Goal: Transaction & Acquisition: Book appointment/travel/reservation

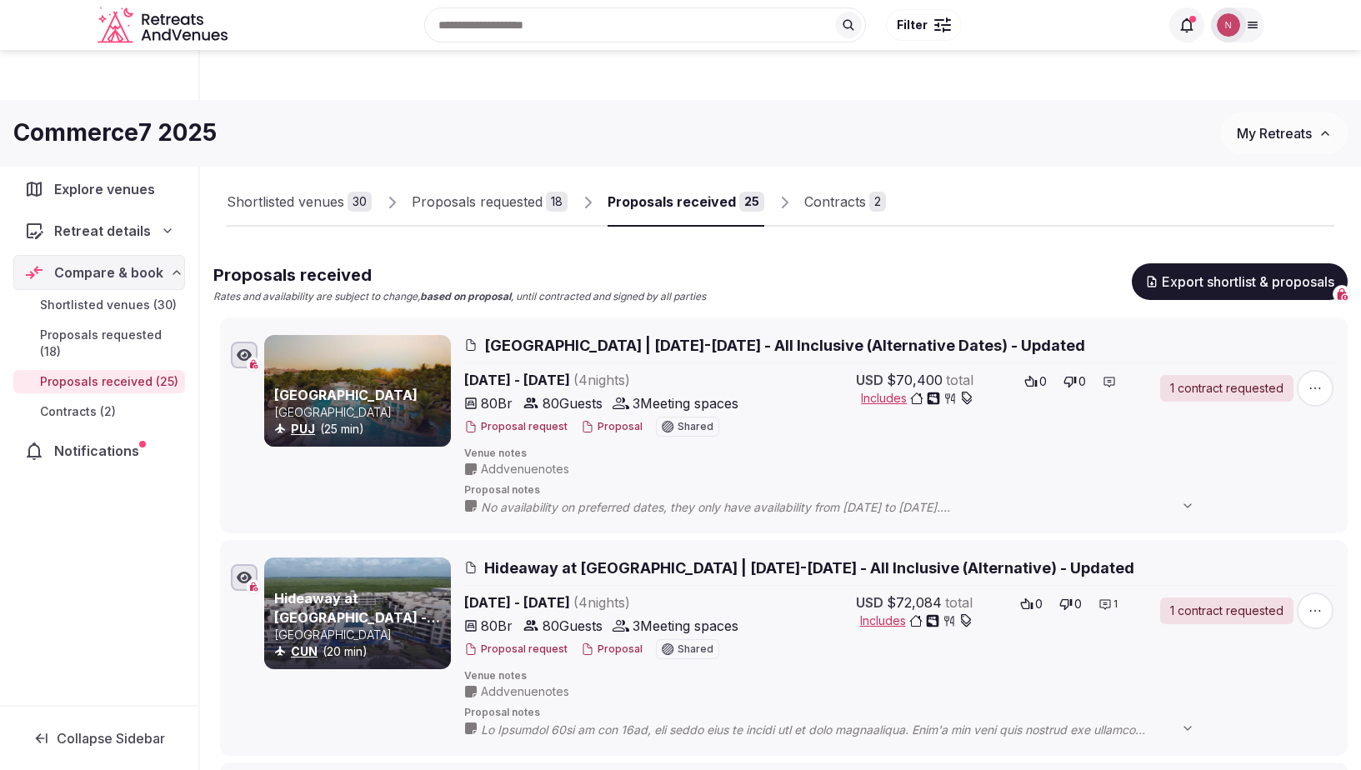
scroll to position [55, 0]
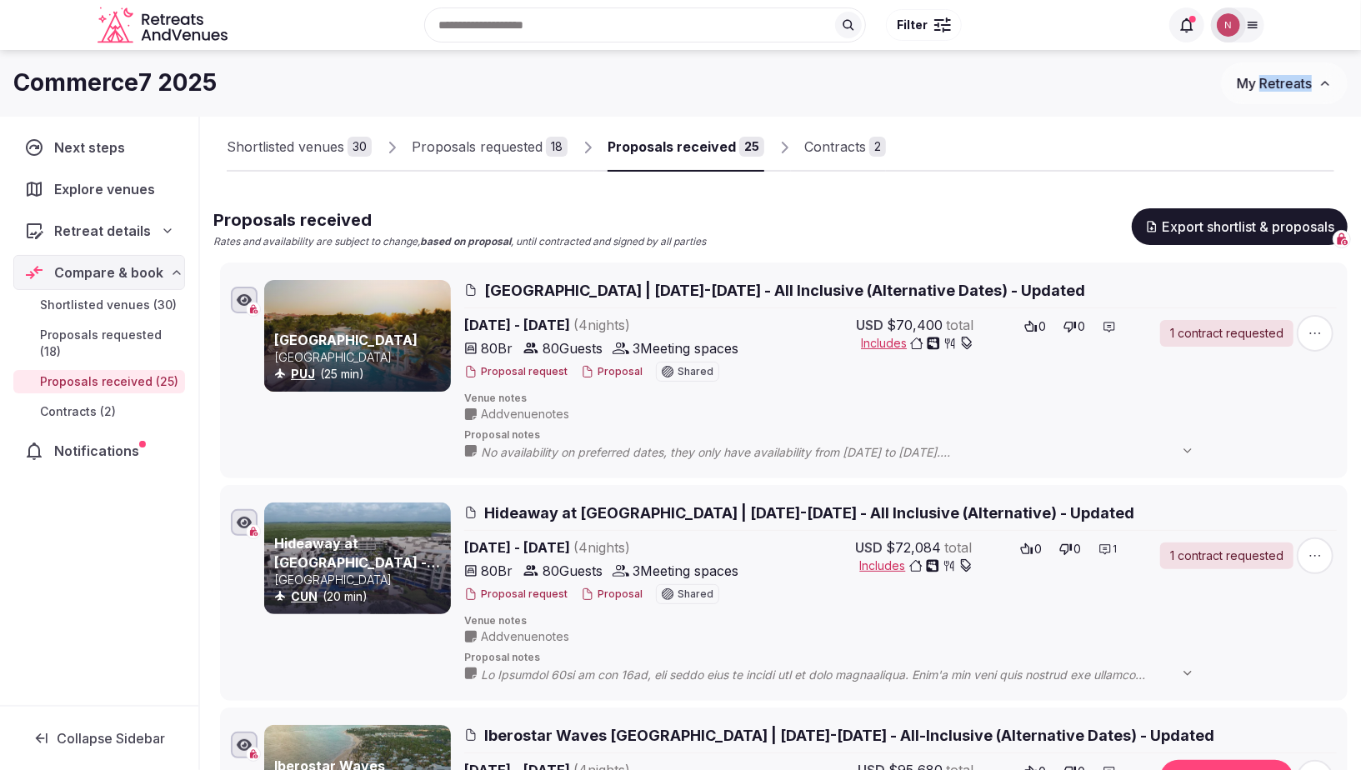
click at [1284, 78] on span "My Retreats" at bounding box center [1274, 83] width 75 height 17
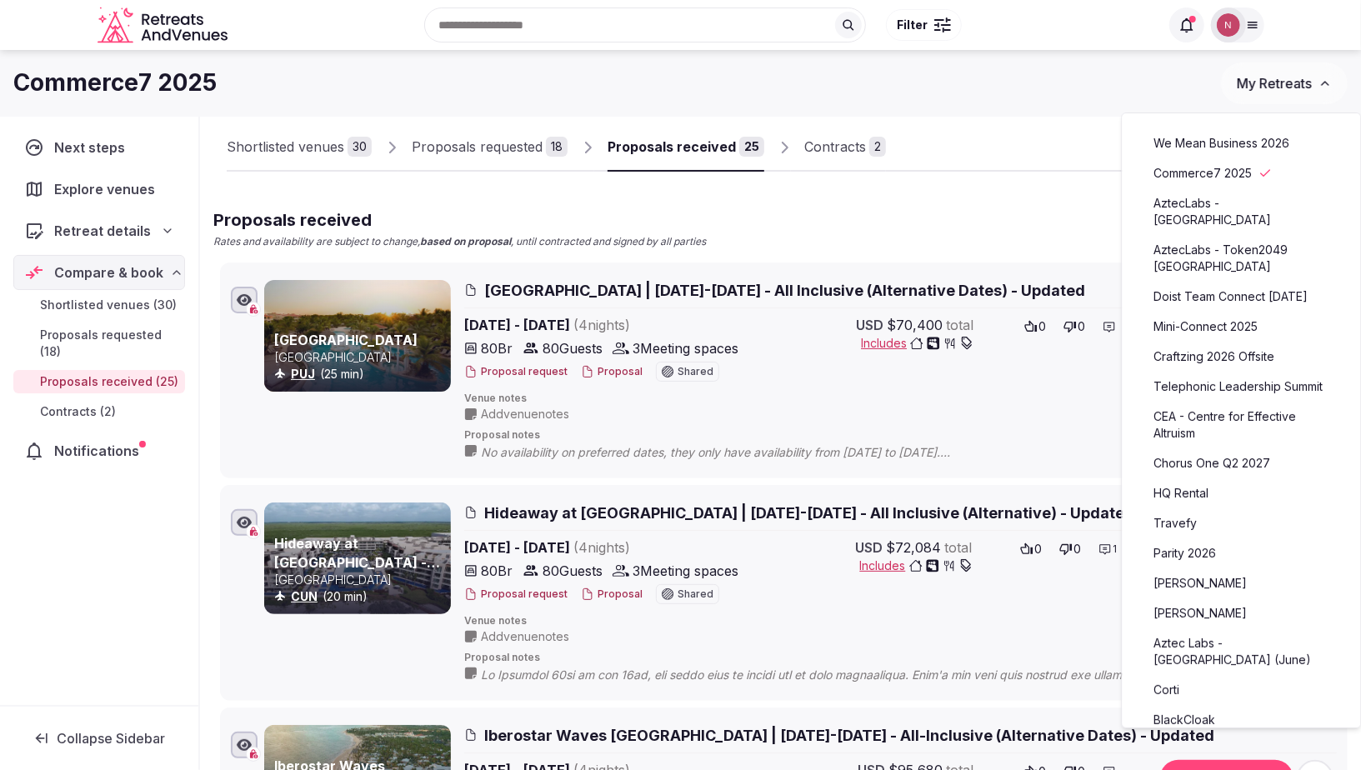
click at [1135, 108] on div "Commerce7 2025 My Retreats" at bounding box center [680, 83] width 1361 height 67
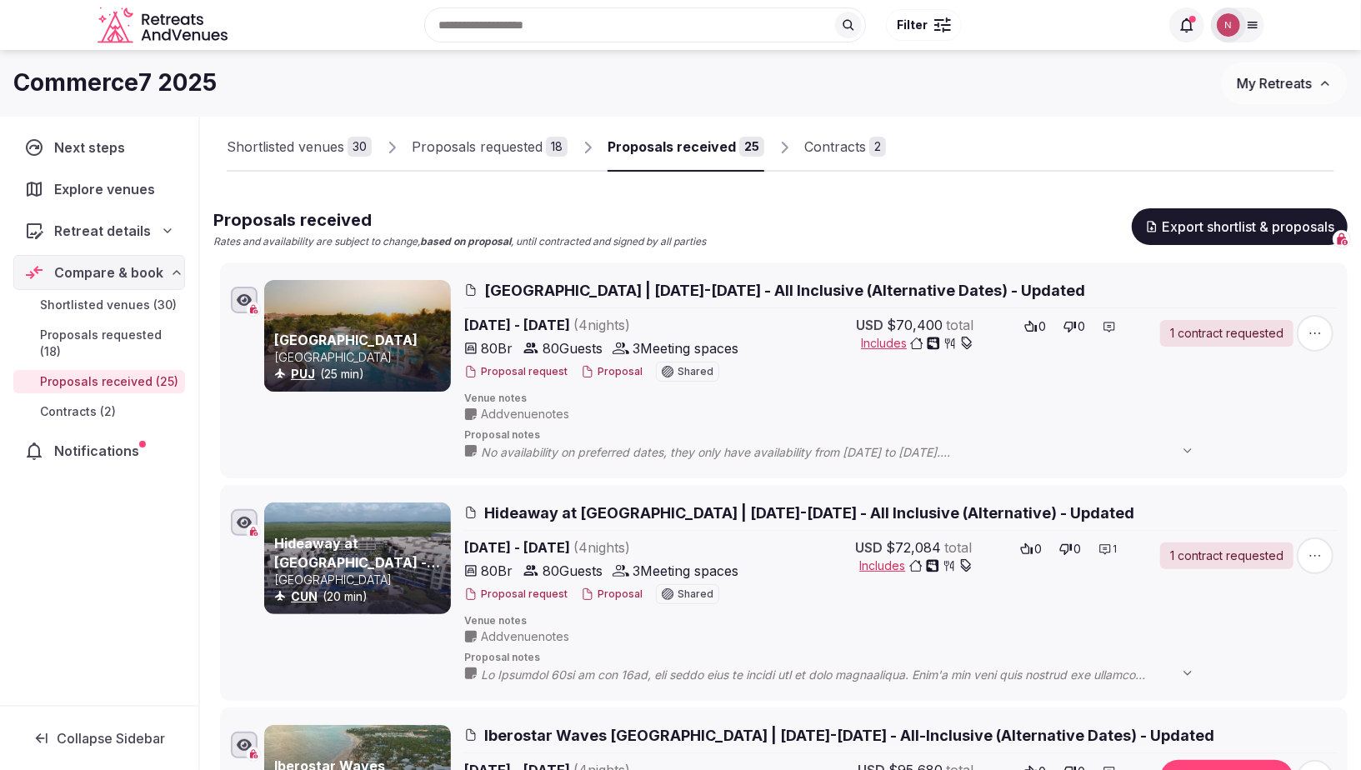
click at [1272, 85] on span "My Retreats" at bounding box center [1274, 83] width 75 height 17
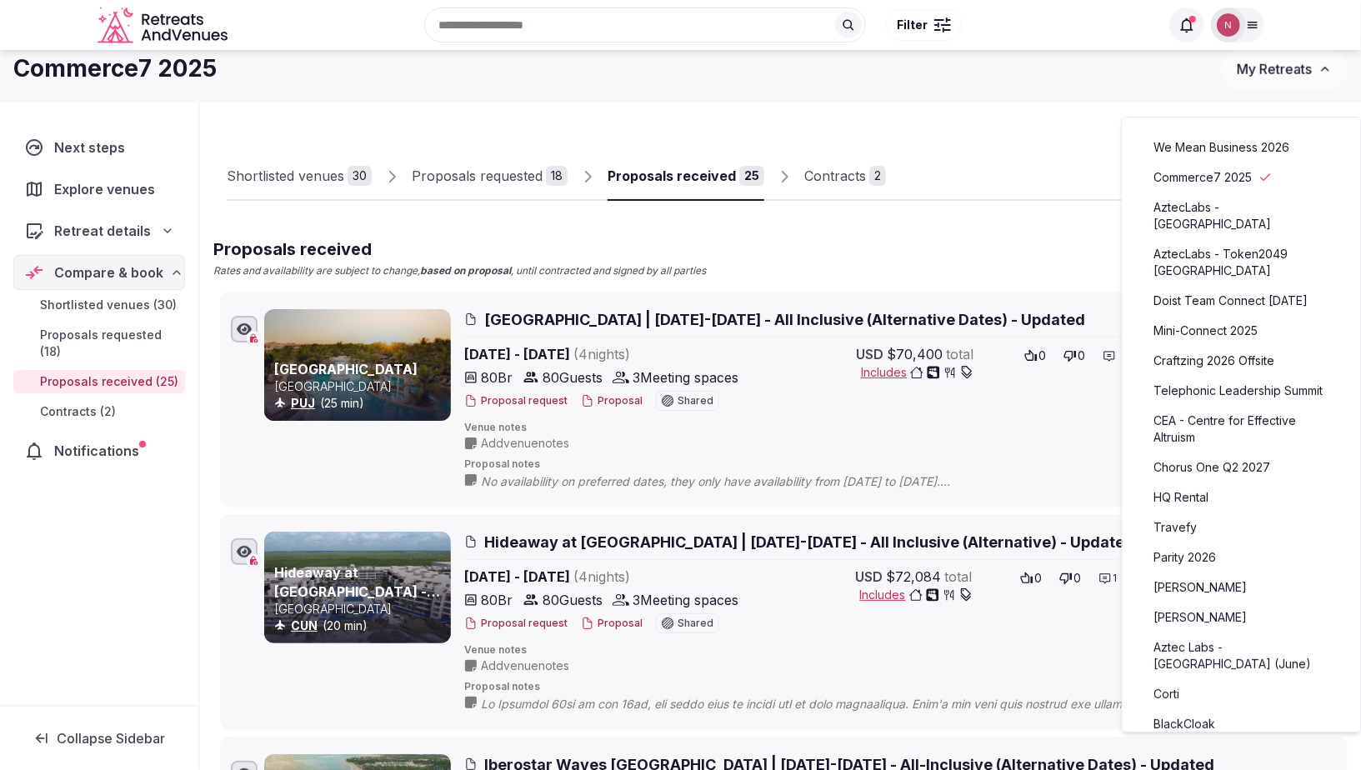
scroll to position [0, 0]
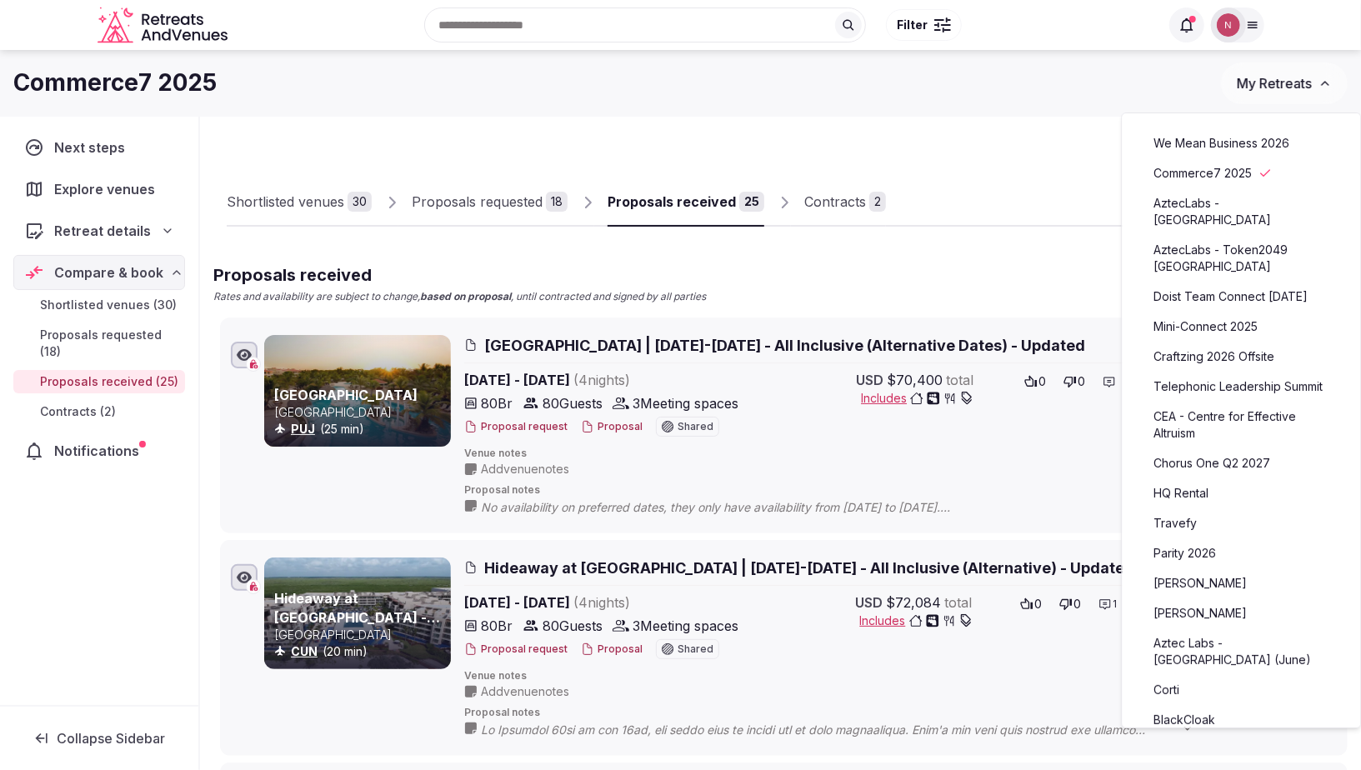
click at [1259, 93] on button "My Retreats" at bounding box center [1284, 84] width 127 height 42
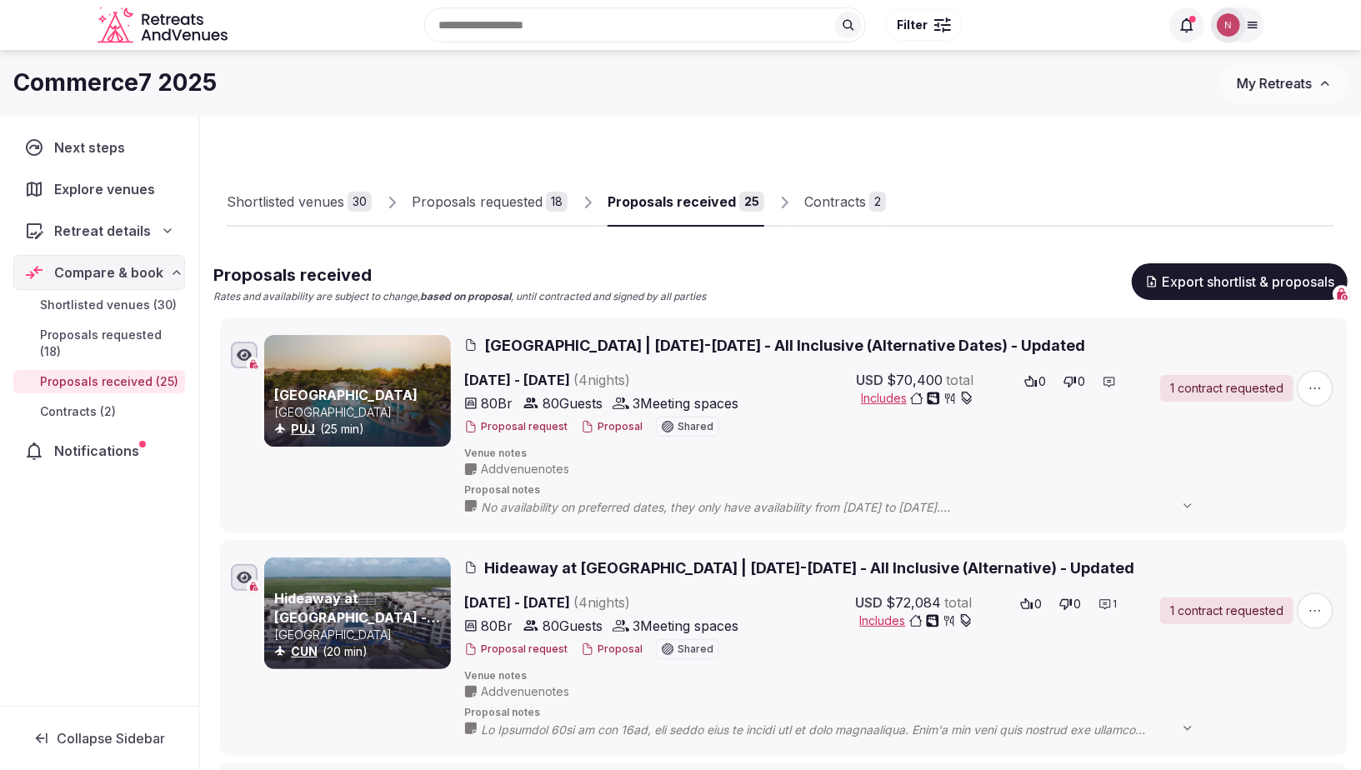
click at [1277, 73] on button "My Retreats" at bounding box center [1284, 84] width 127 height 42
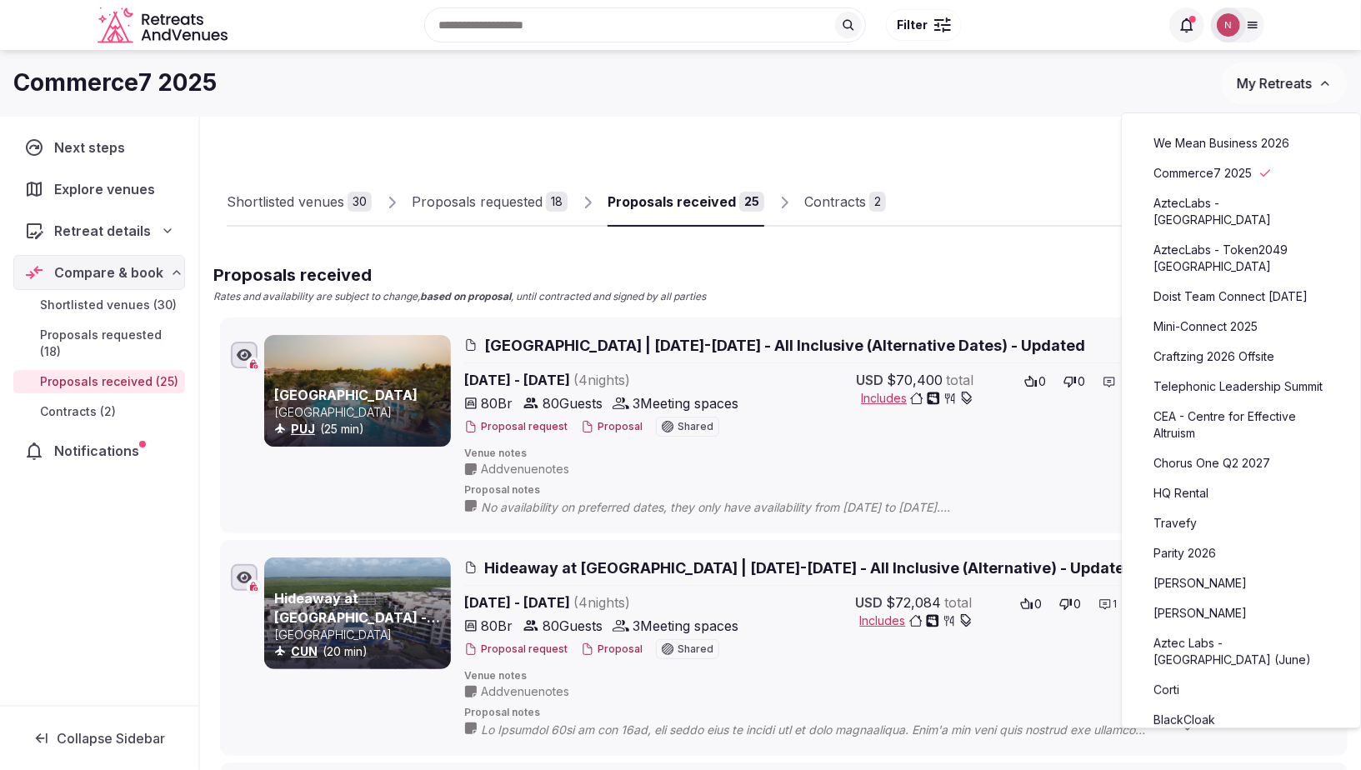
click at [1184, 65] on div "Recent searches Tiranë, Albania Buenos Aires, Argentina Canary Islands, Spain W…" at bounding box center [681, 24] width 1167 height 85
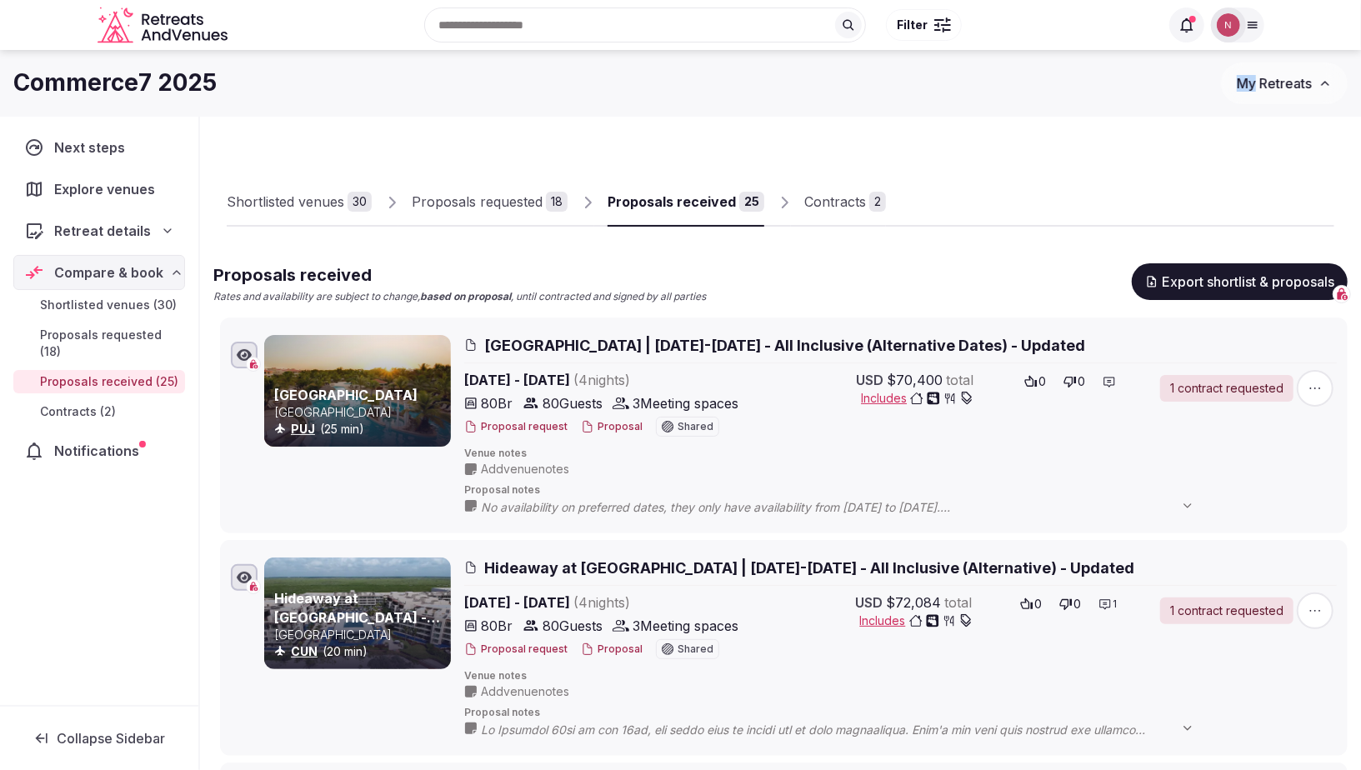
click at [1292, 83] on span "My Retreats" at bounding box center [1274, 83] width 75 height 17
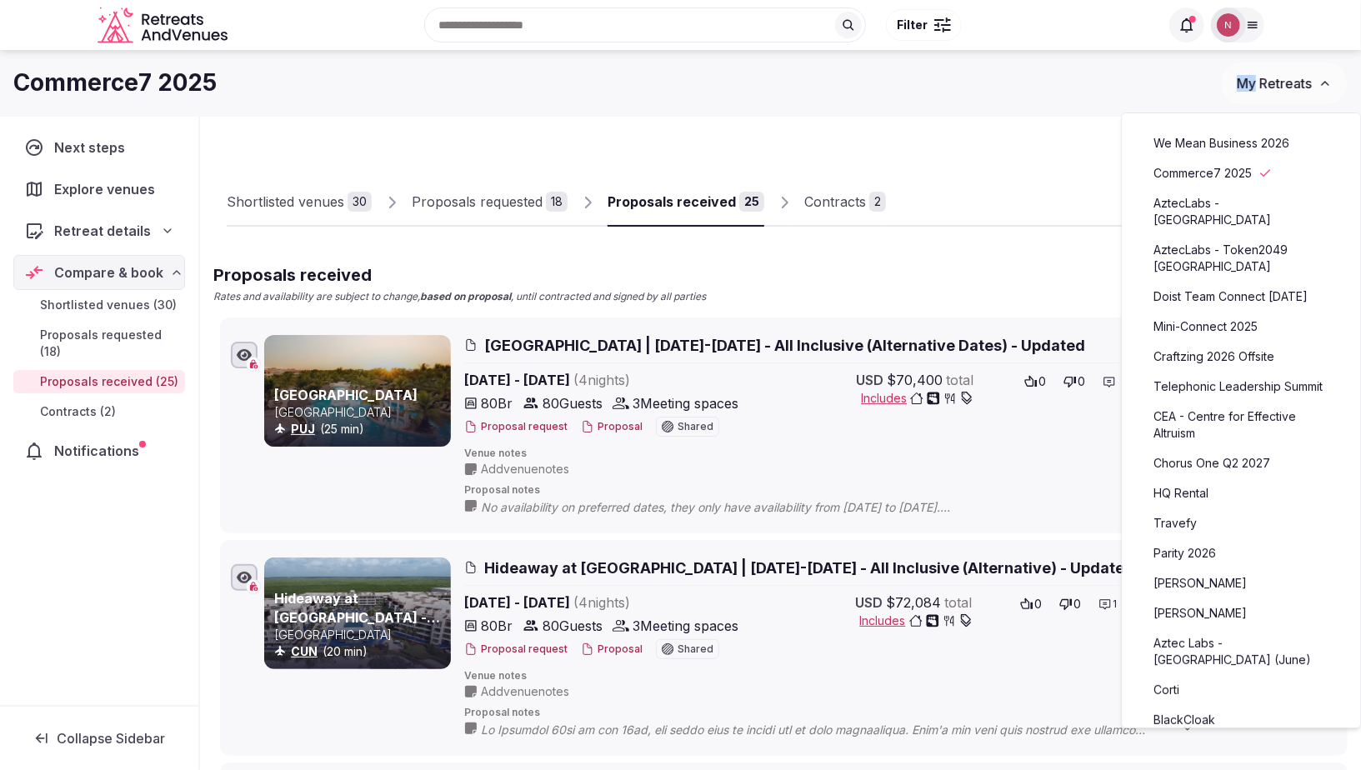
click at [1027, 215] on div at bounding box center [1110, 212] width 448 height 28
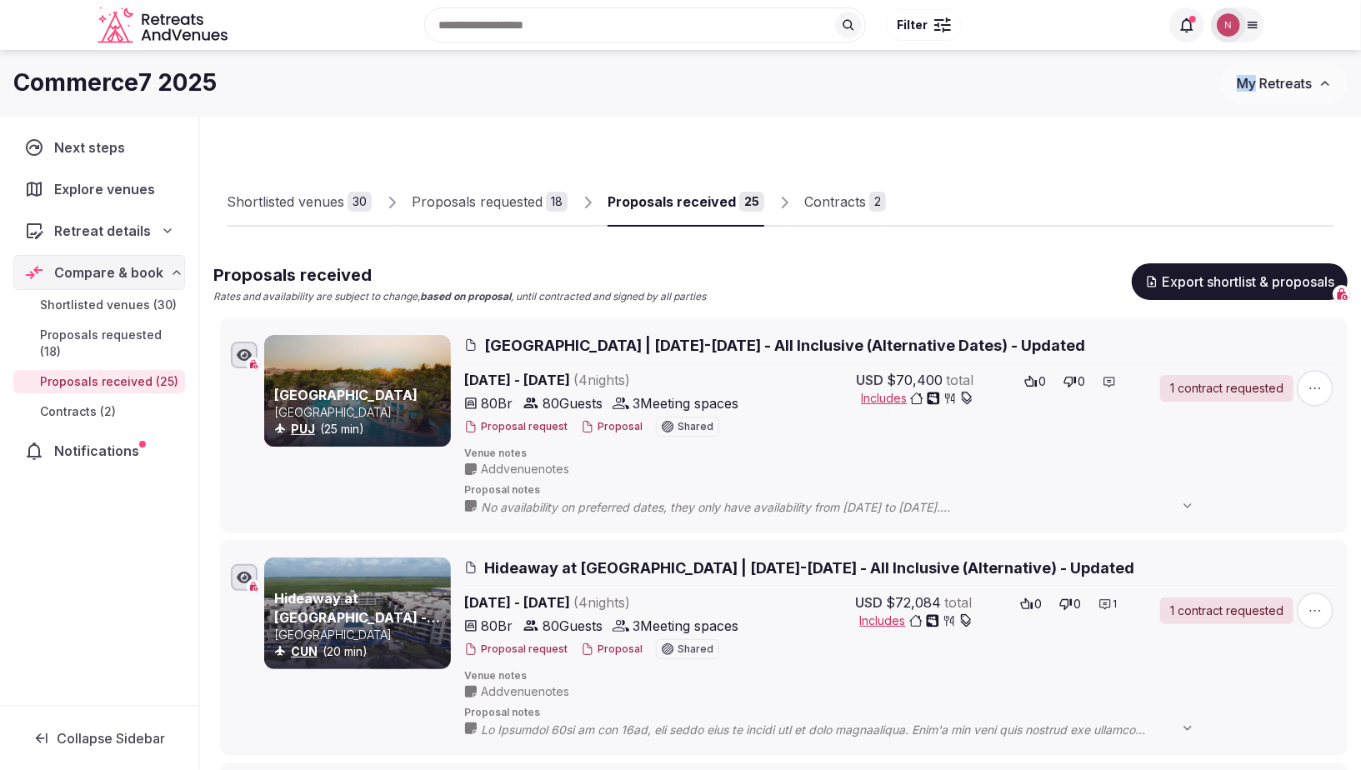
click at [1290, 59] on div "Commerce7 2025 My Retreats" at bounding box center [680, 83] width 1361 height 67
click at [1284, 83] on span "My Retreats" at bounding box center [1274, 83] width 75 height 17
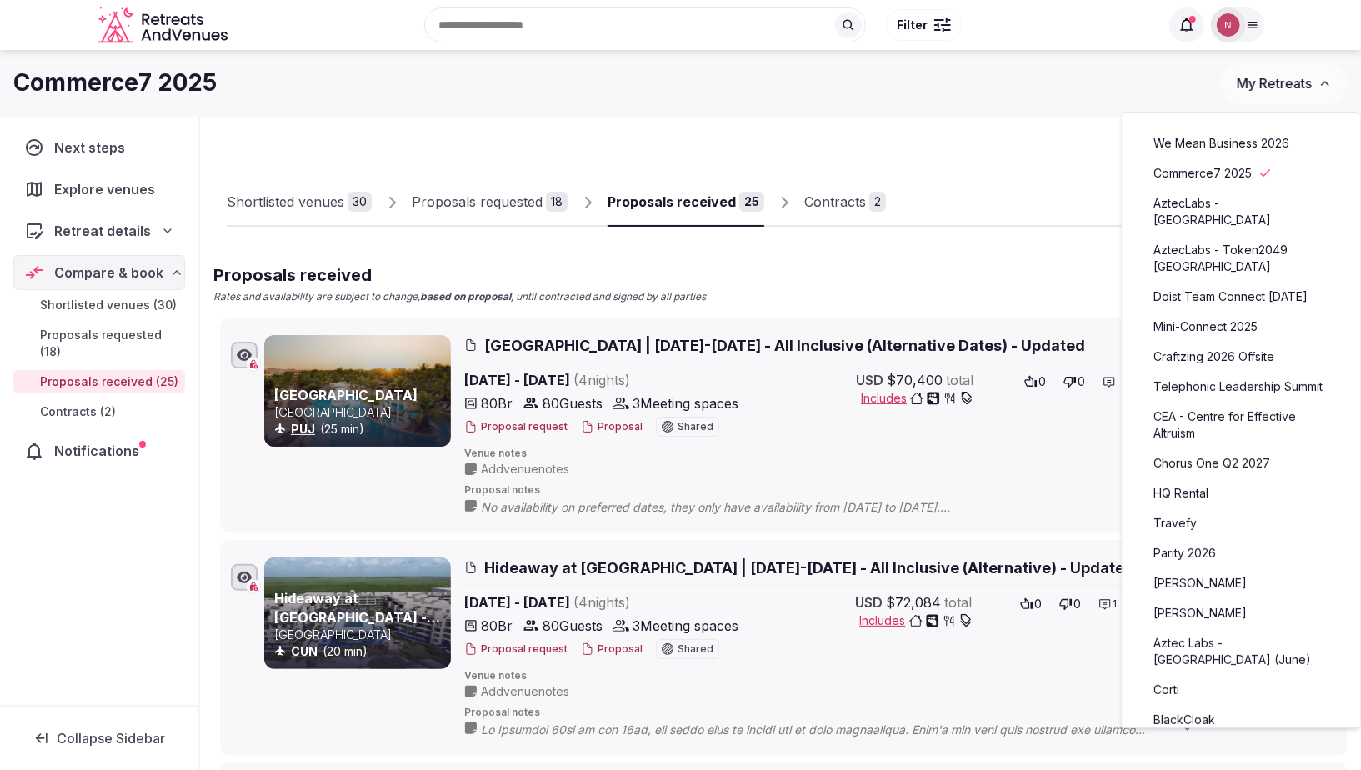
click at [1114, 116] on div "Commerce7 2025 My Retreats" at bounding box center [680, 83] width 1361 height 67
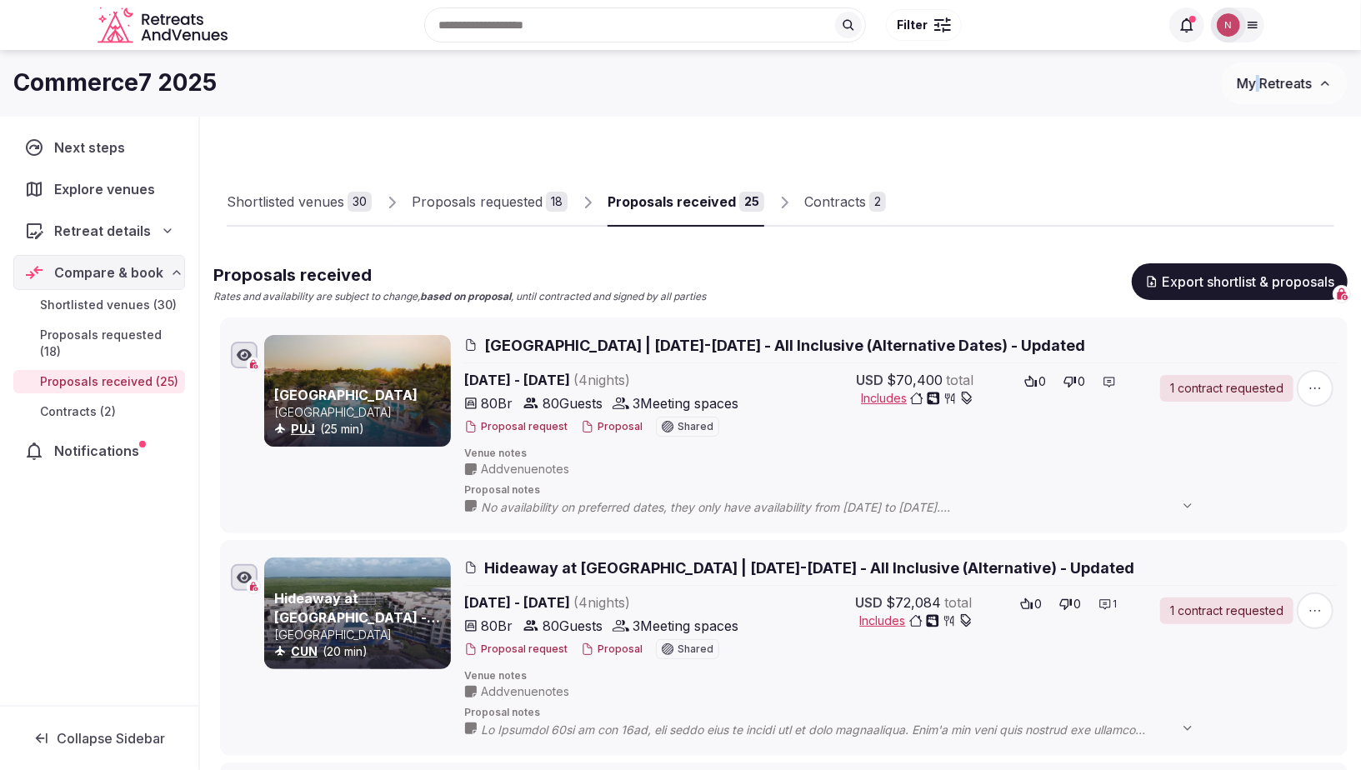
click at [1301, 83] on span "My Retreats" at bounding box center [1274, 83] width 75 height 17
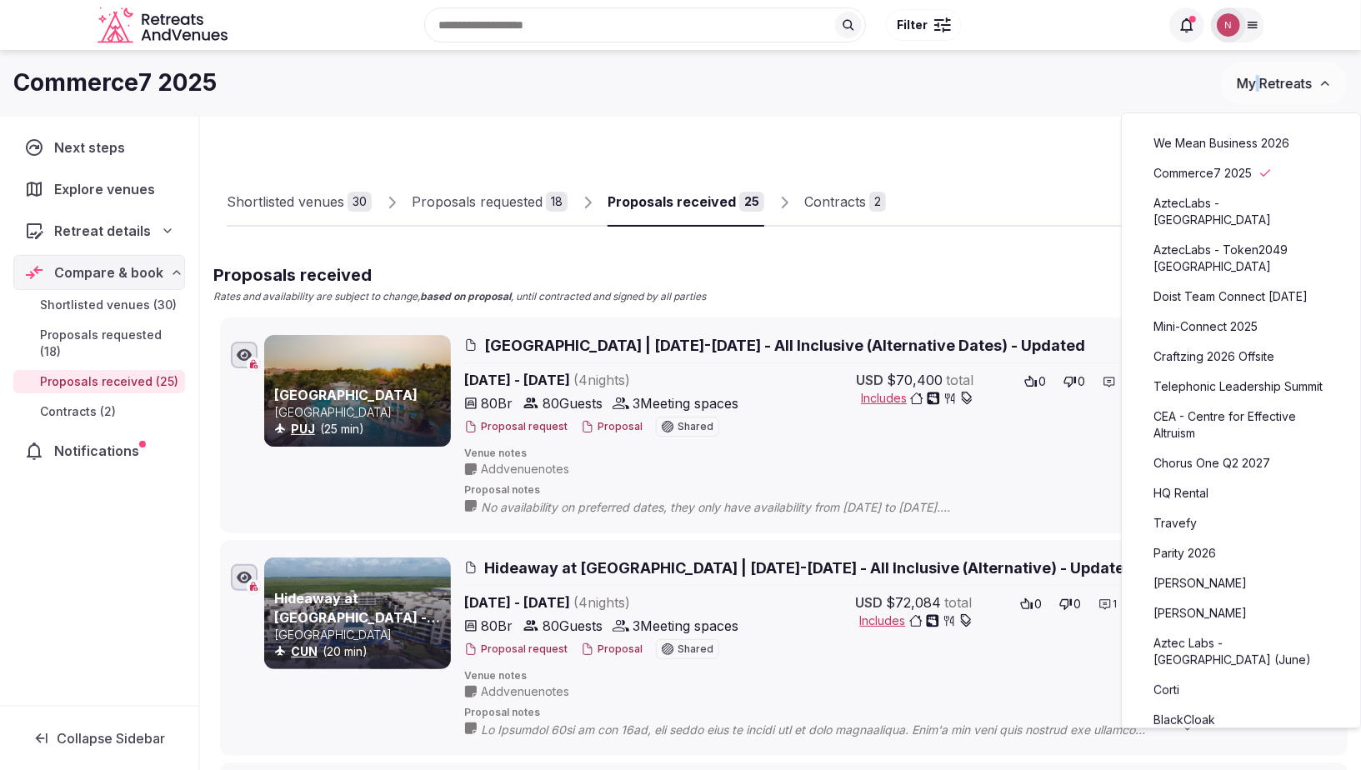
click at [1270, 84] on span "My Retreats" at bounding box center [1274, 83] width 75 height 17
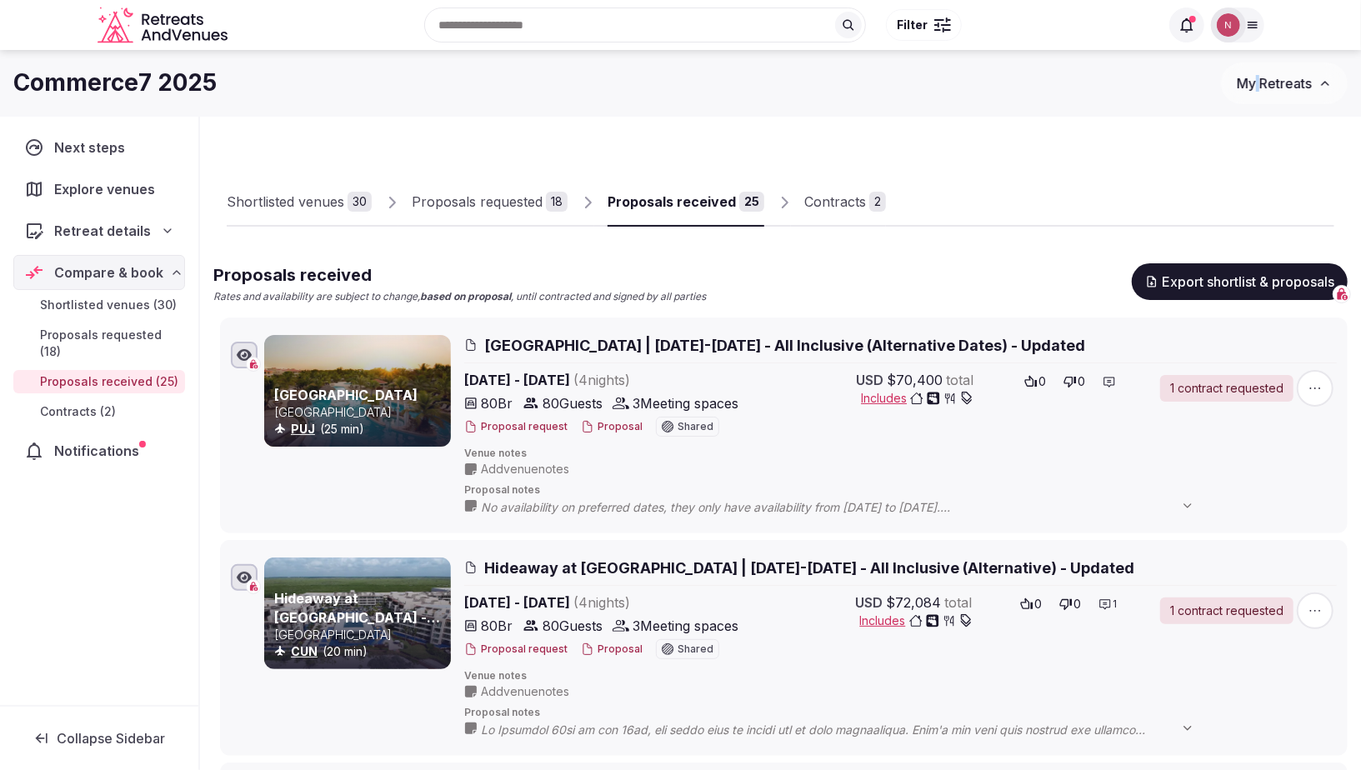
click at [1291, 84] on span "My Retreats" at bounding box center [1274, 83] width 75 height 17
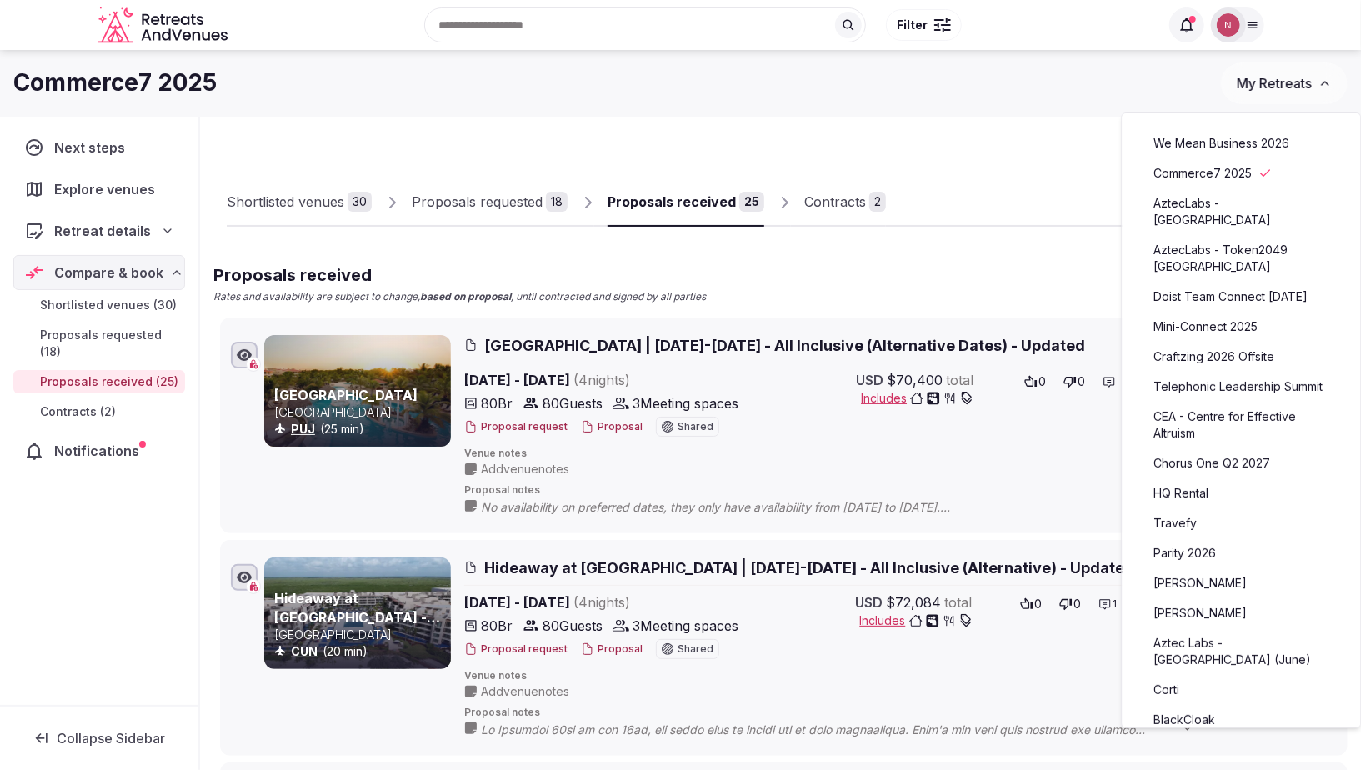
click at [1092, 89] on div "Commerce7 2025" at bounding box center [617, 83] width 1208 height 33
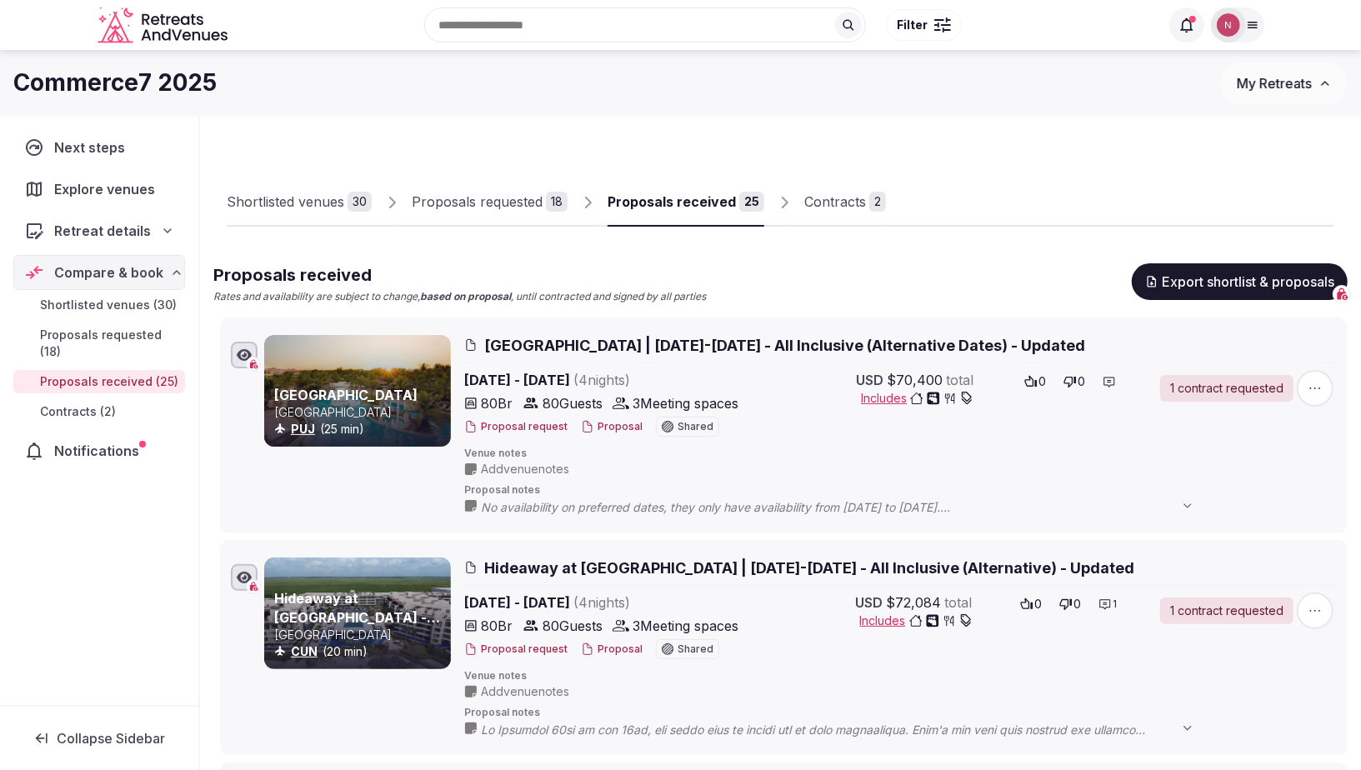
click at [1267, 78] on span "My Retreats" at bounding box center [1274, 83] width 75 height 17
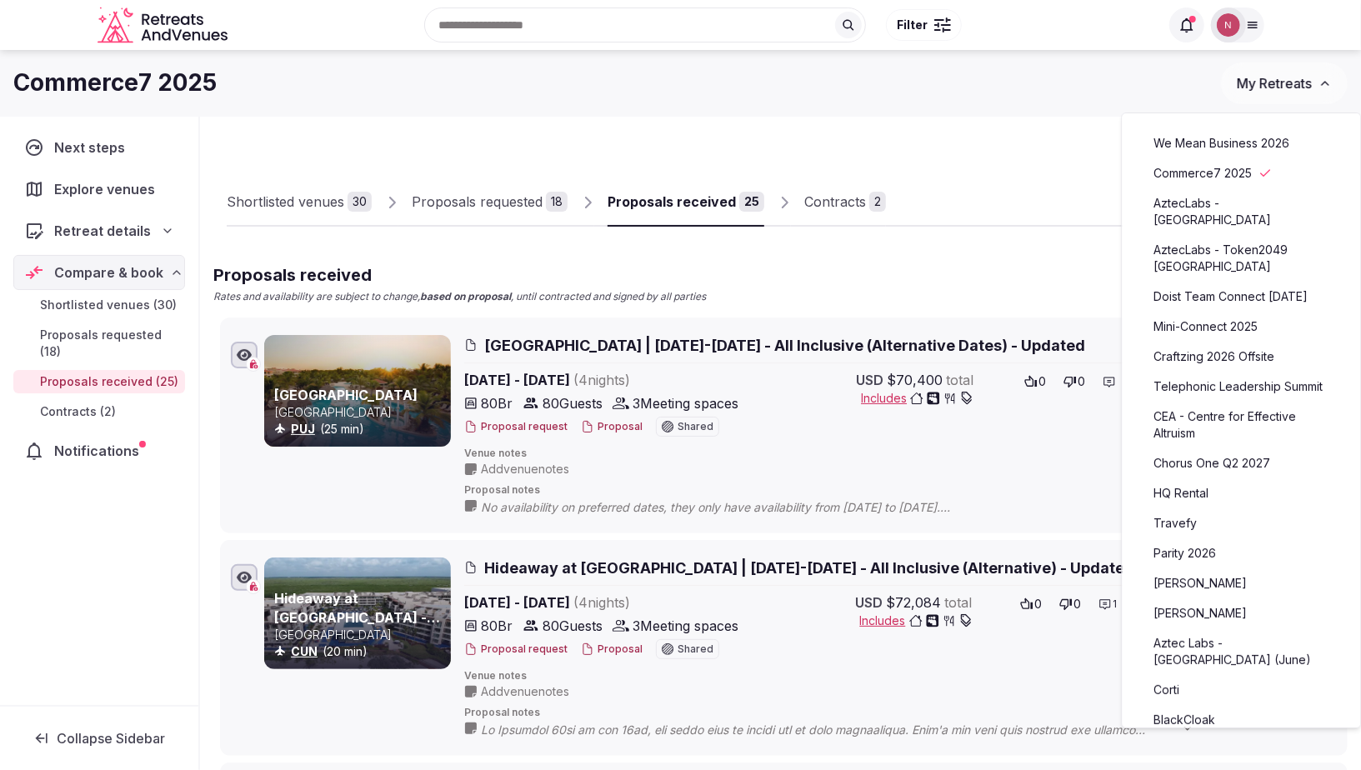
click at [1051, 85] on div "Commerce7 2025" at bounding box center [617, 83] width 1208 height 33
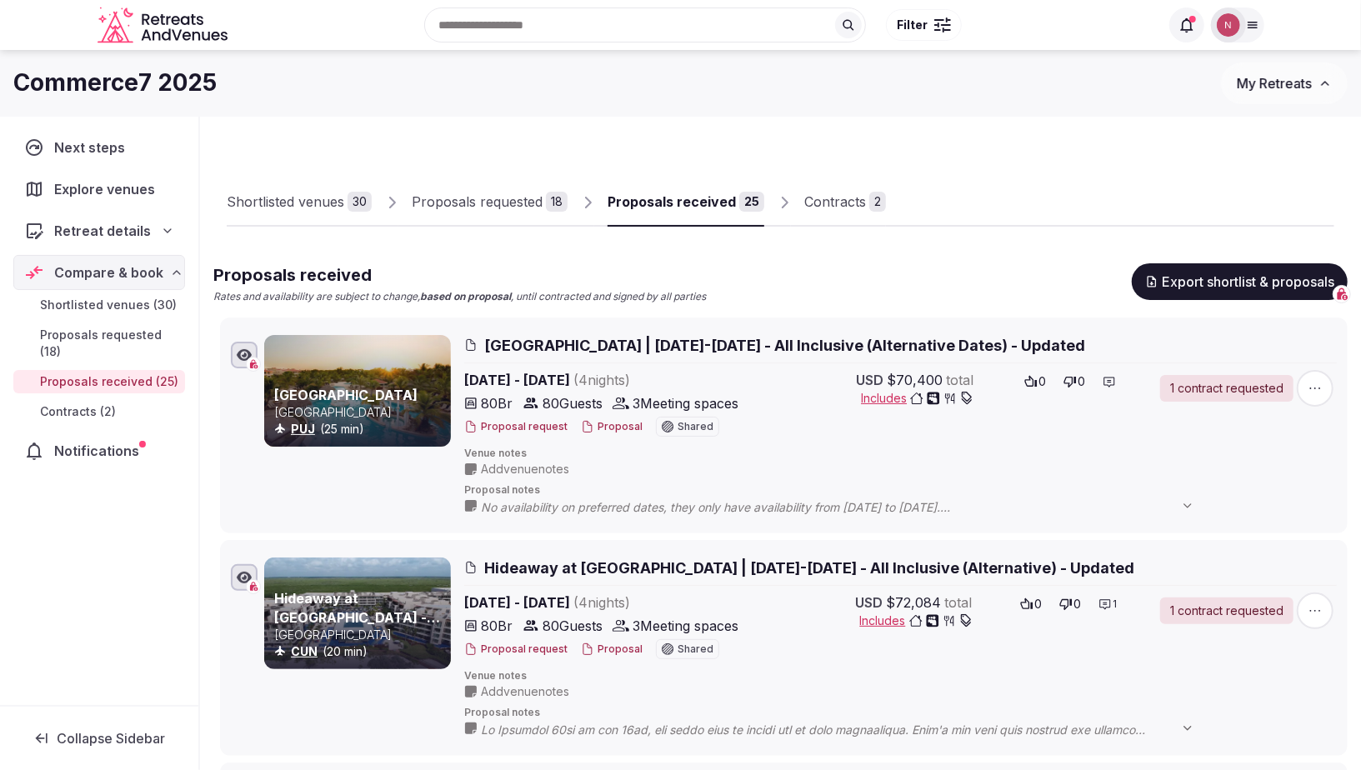
click at [1238, 28] on img at bounding box center [1228, 24] width 23 height 23
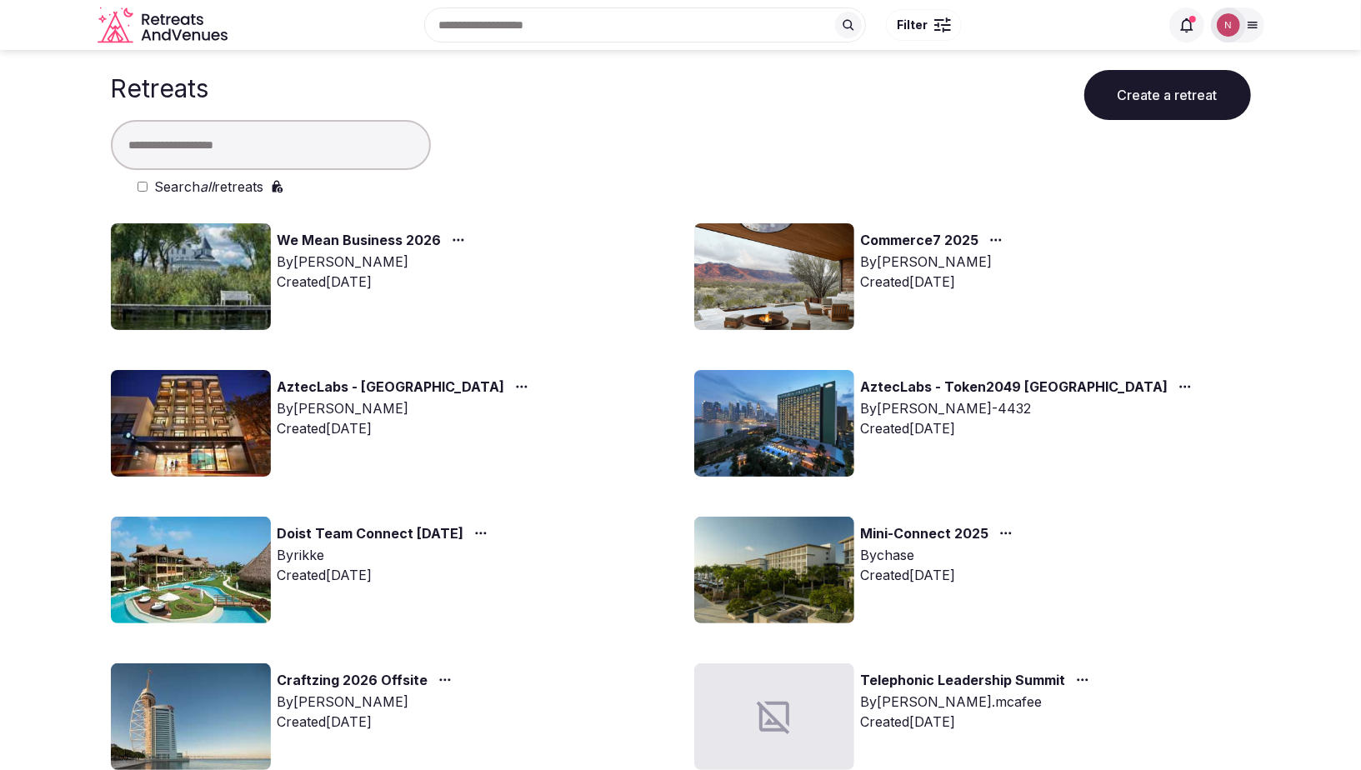
click at [218, 156] on input "text" at bounding box center [271, 145] width 320 height 50
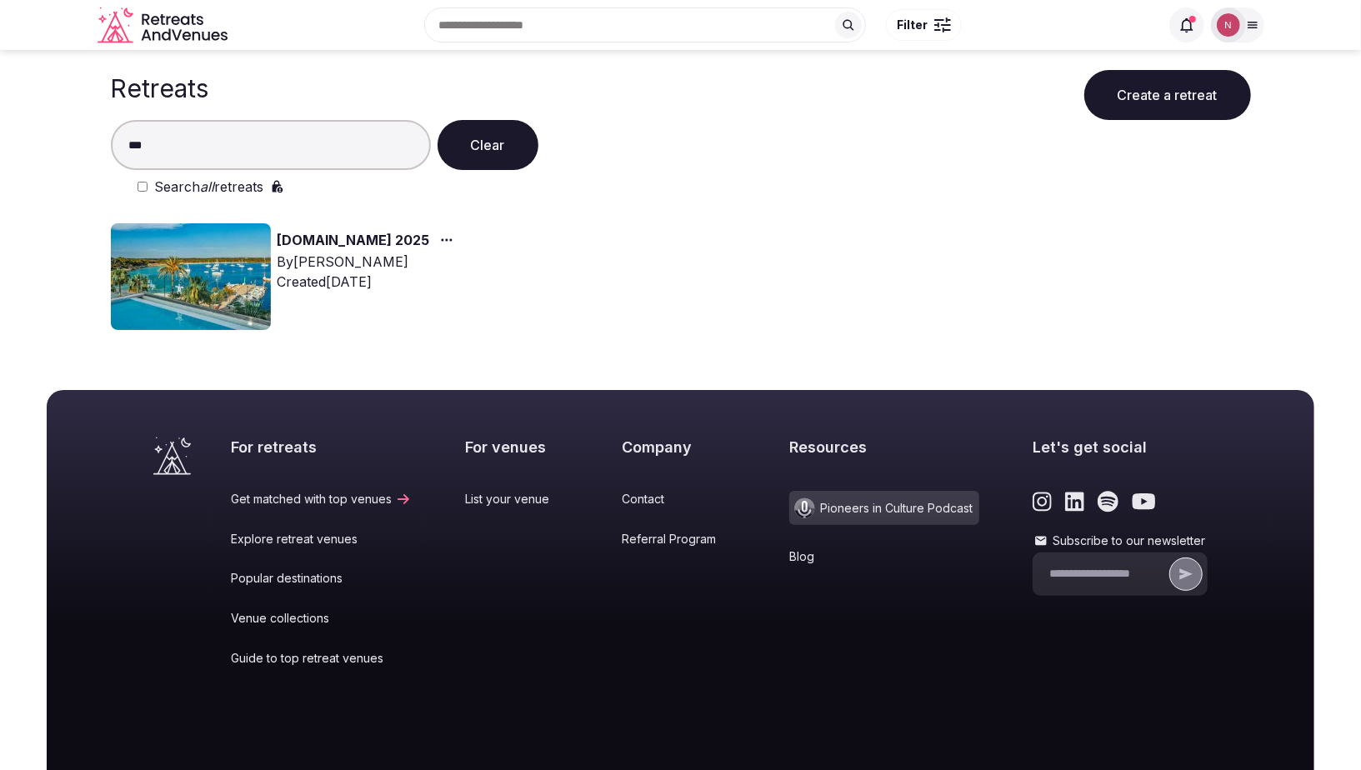
type input "***"
click at [200, 266] on img at bounding box center [191, 276] width 160 height 107
click at [181, 268] on img at bounding box center [191, 276] width 160 height 107
click at [313, 240] on link "[DOMAIN_NAME] 2025" at bounding box center [354, 241] width 153 height 22
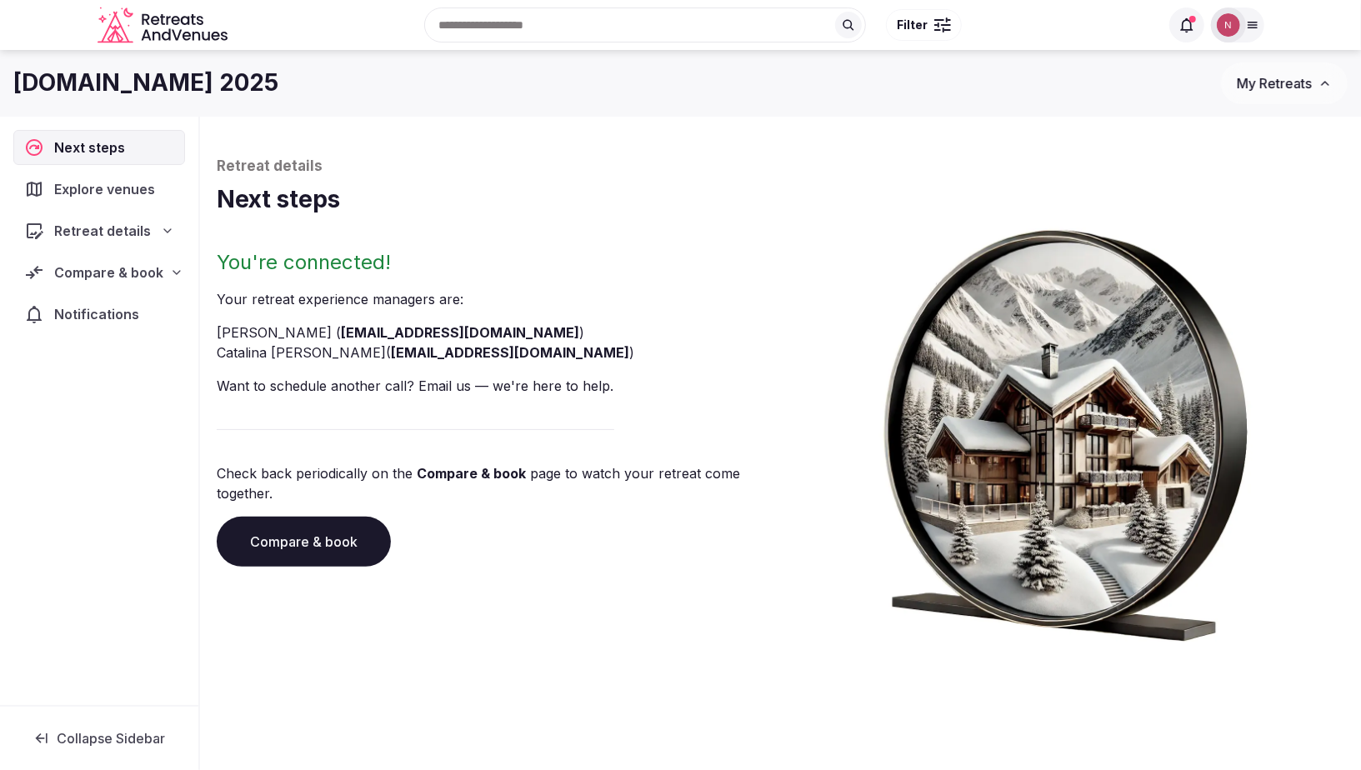
click at [108, 267] on span "Compare & book" at bounding box center [108, 273] width 109 height 20
click at [55, 393] on span "Contracts" at bounding box center [68, 395] width 57 height 17
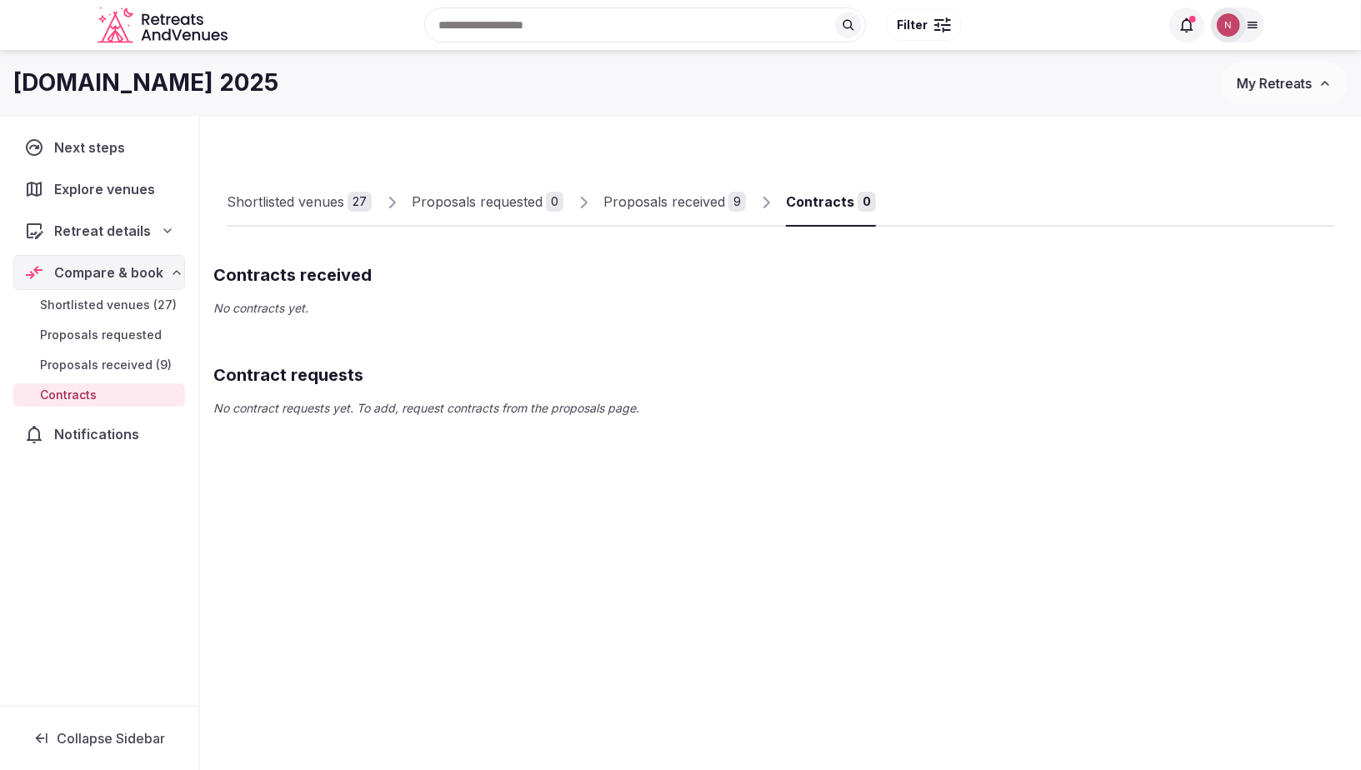
click at [86, 365] on span "Proposals received (9)" at bounding box center [106, 365] width 132 height 17
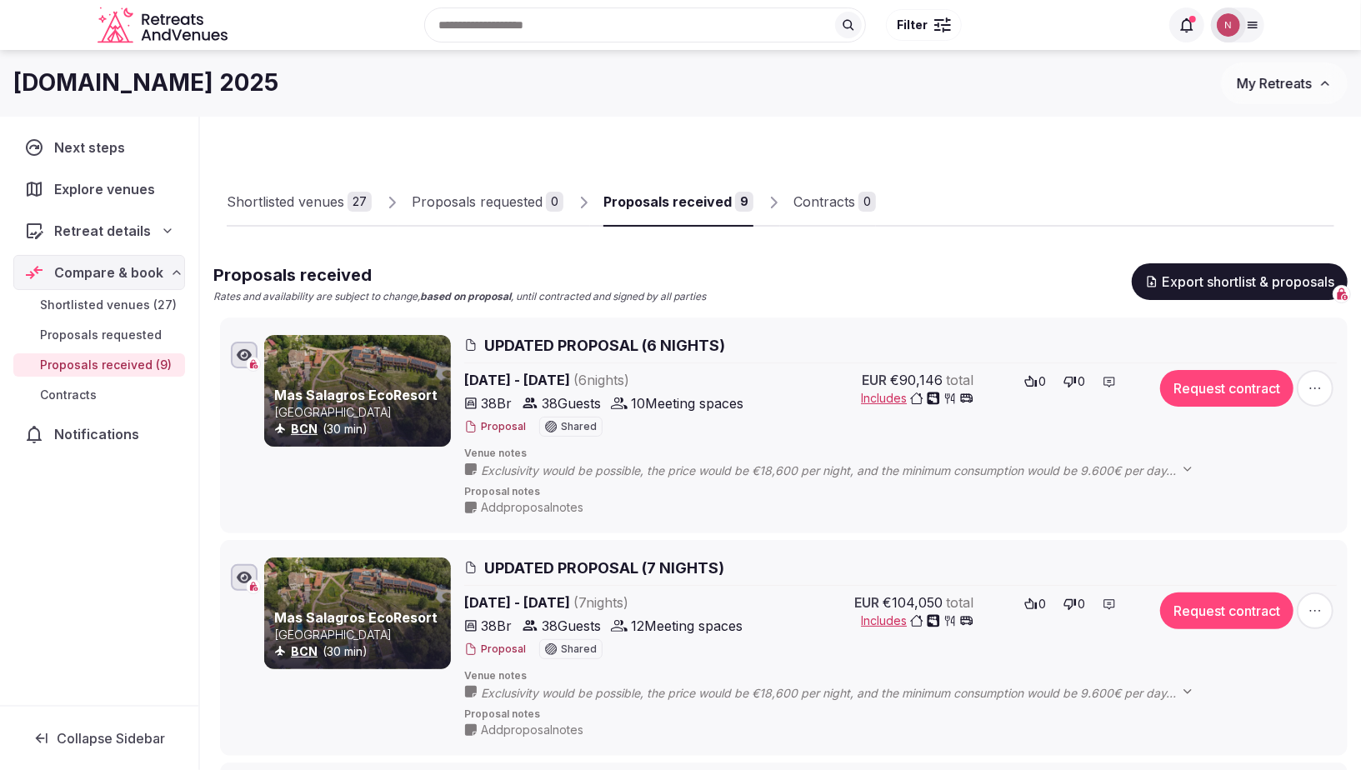
click at [587, 343] on span "UPDATED PROPOSAL (6 NIGHTS)" at bounding box center [604, 345] width 241 height 21
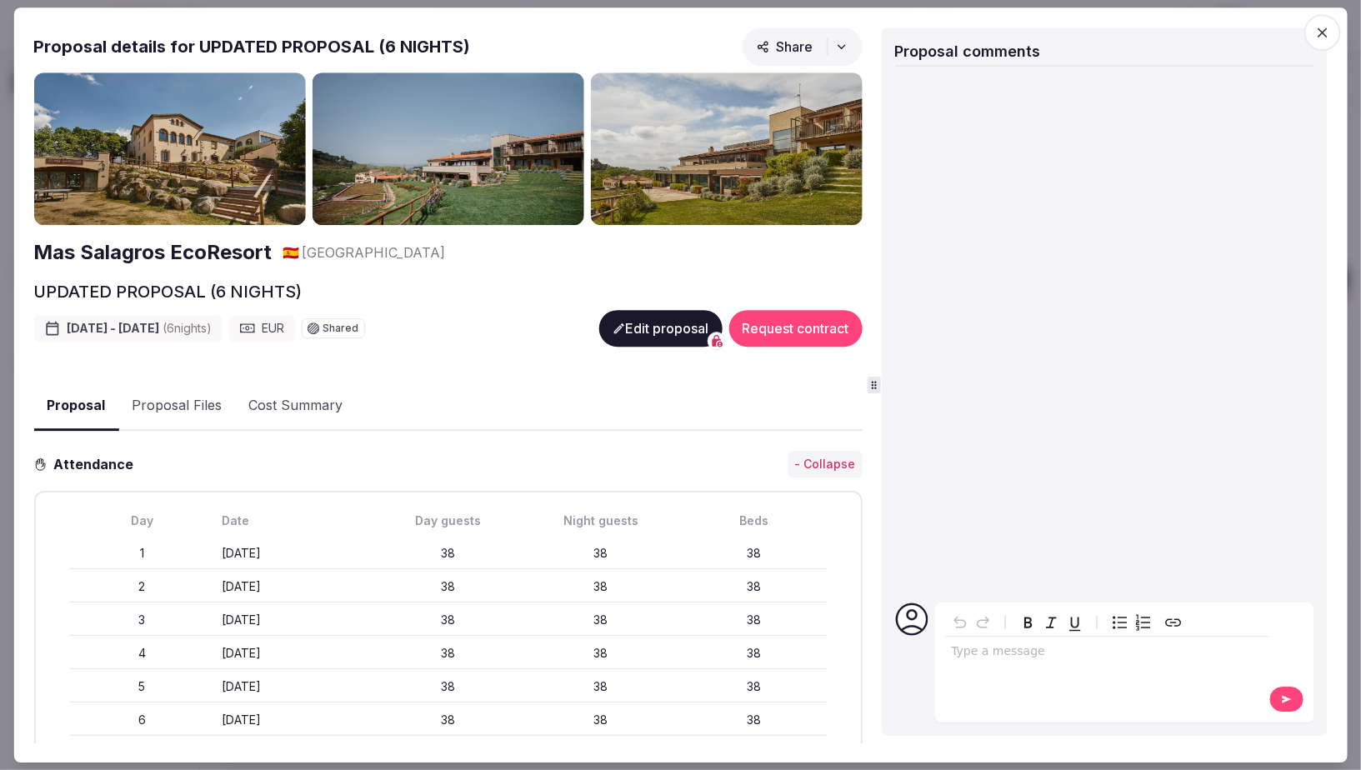
click at [1323, 35] on icon "button" at bounding box center [1322, 32] width 17 height 17
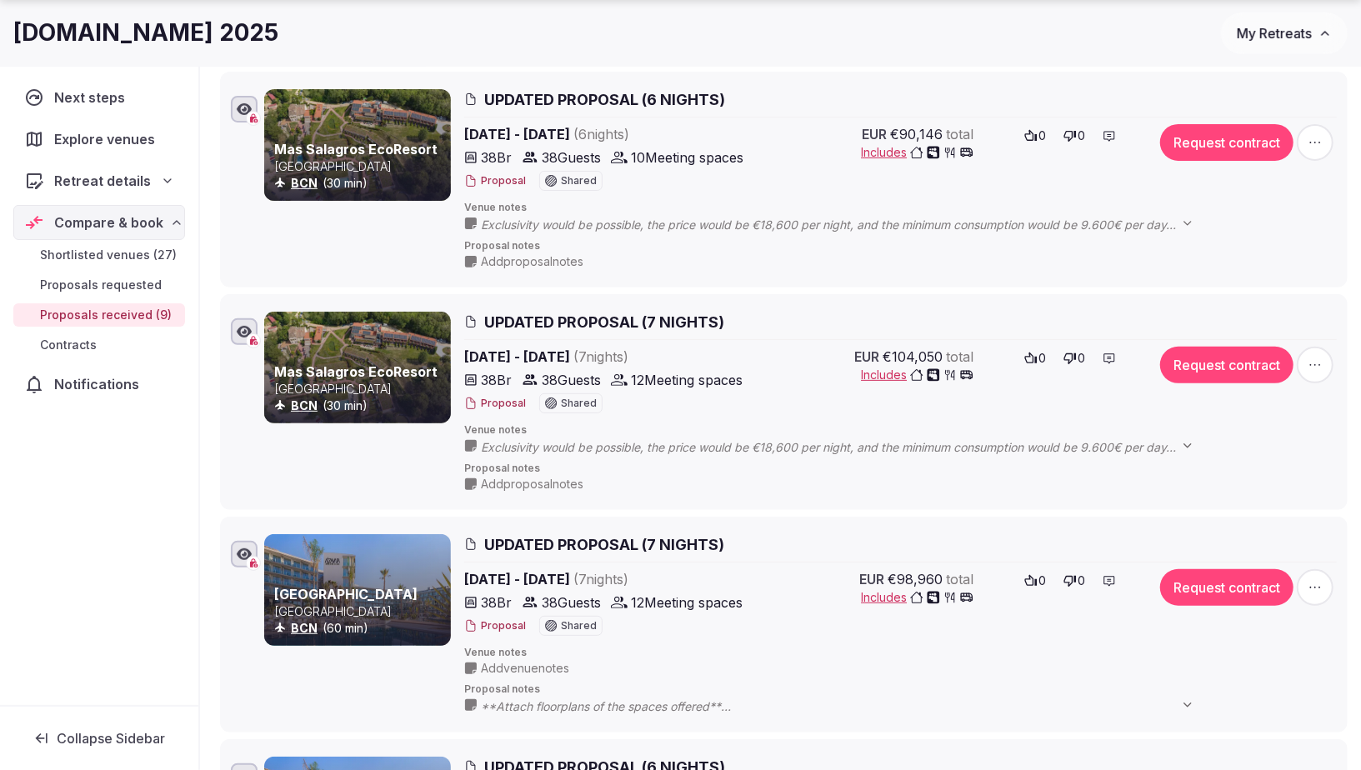
scroll to position [261, 0]
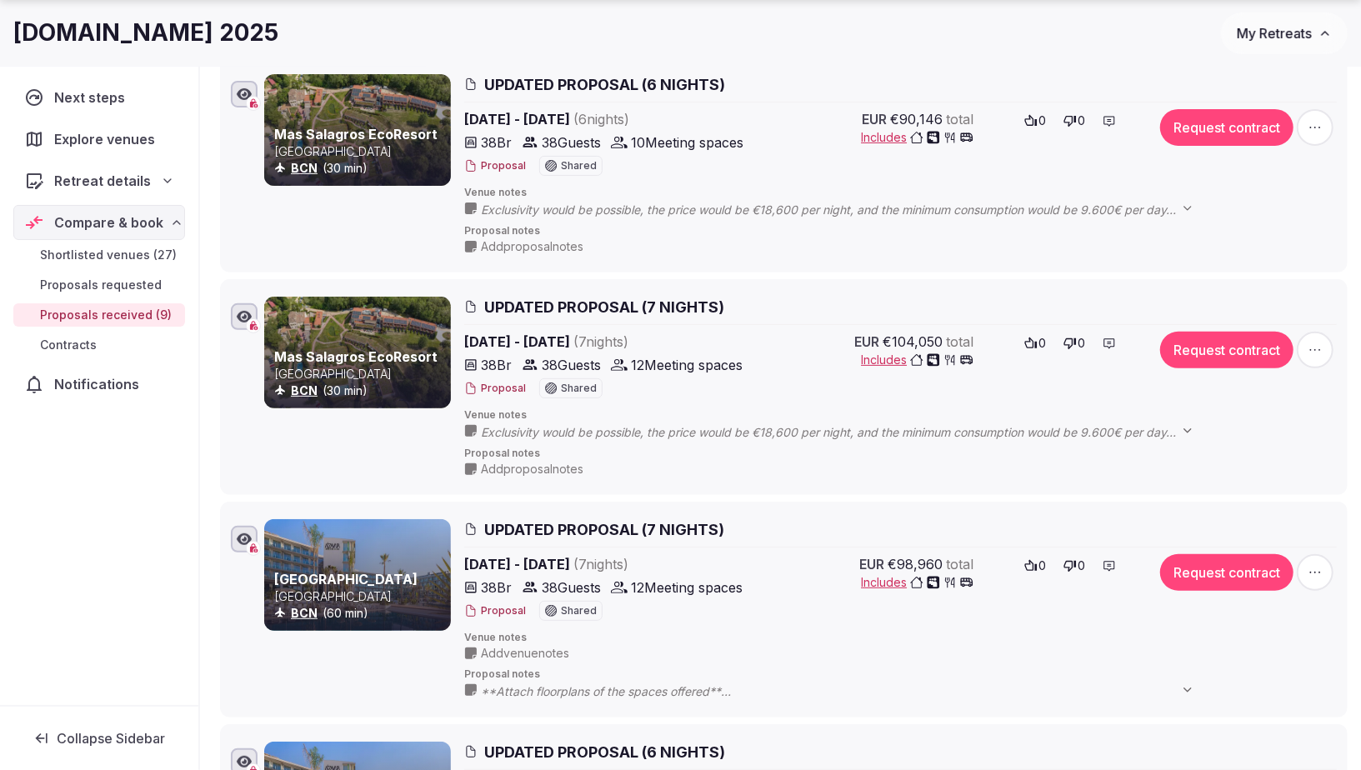
click at [553, 527] on span "UPDATED PROPOSAL (7 NIGHTS)" at bounding box center [604, 529] width 240 height 21
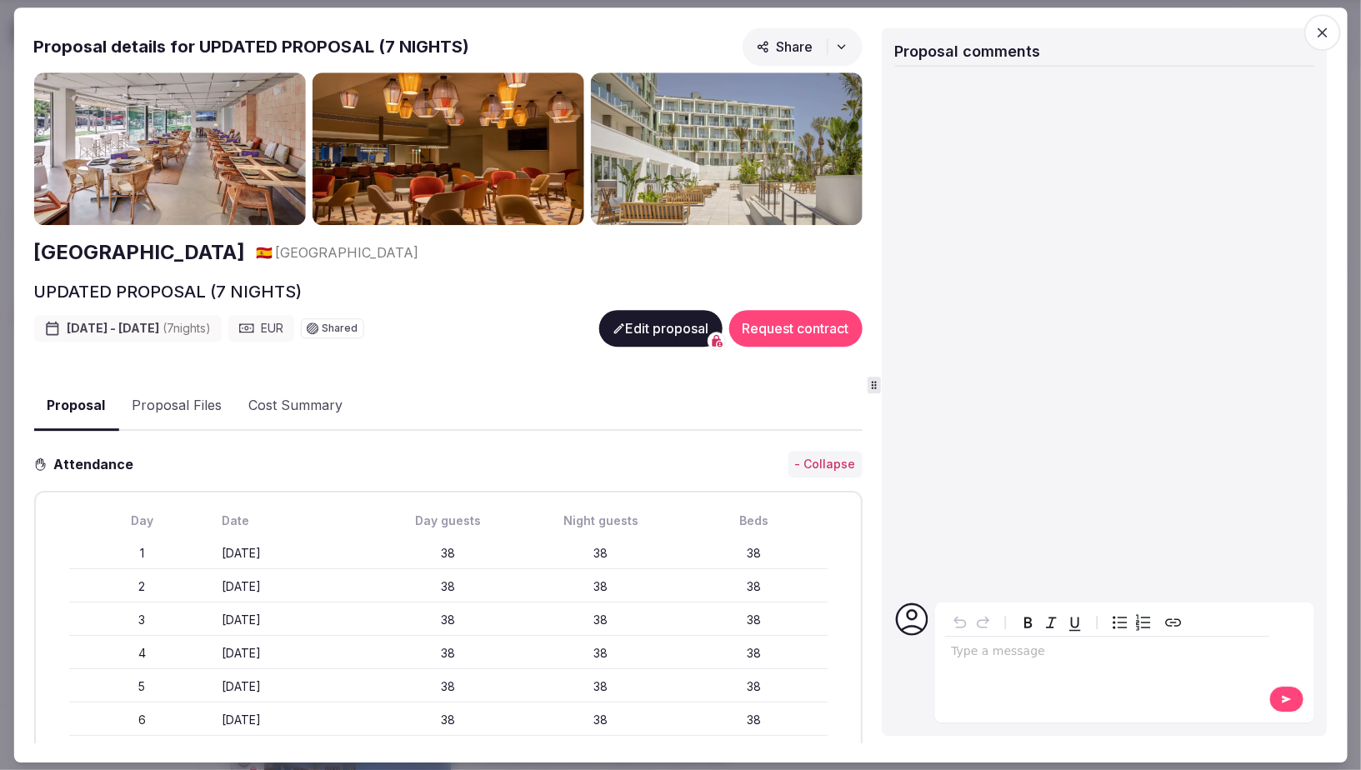
click at [146, 406] on button "Proposal Files" at bounding box center [176, 407] width 117 height 48
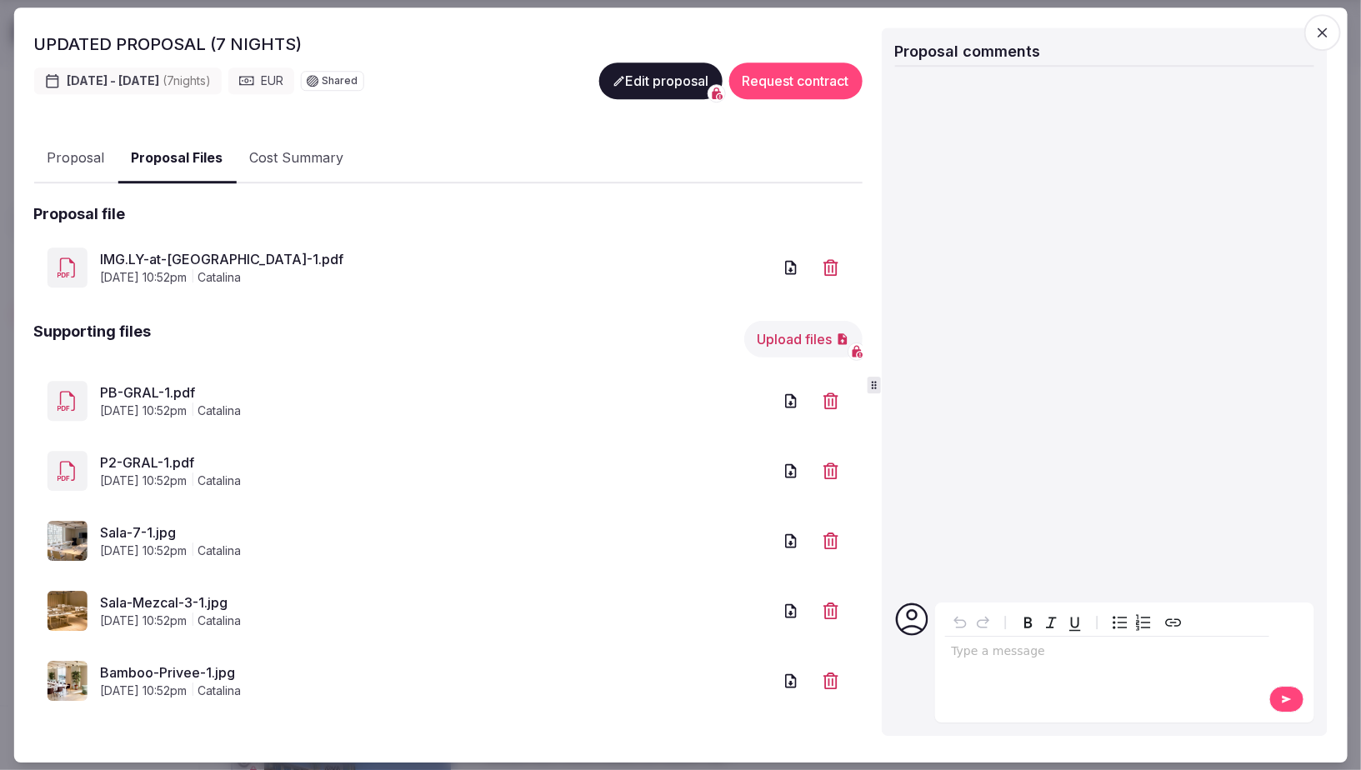
scroll to position [251, 0]
